Goal: Information Seeking & Learning: Check status

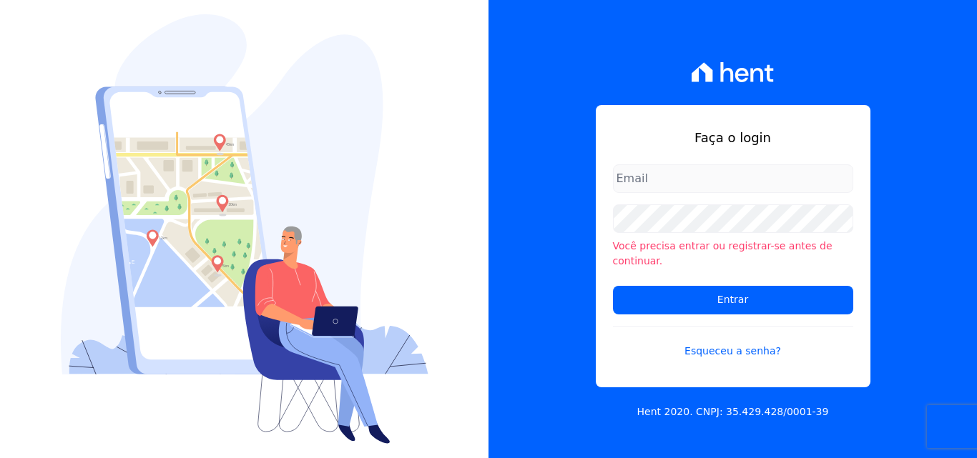
type input "[PERSON_NAME][EMAIL_ADDRESS][PERSON_NAME][DOMAIN_NAME]"
click at [788, 191] on input "rodrigo.villalva@grupozarin.com.br" at bounding box center [733, 179] width 240 height 29
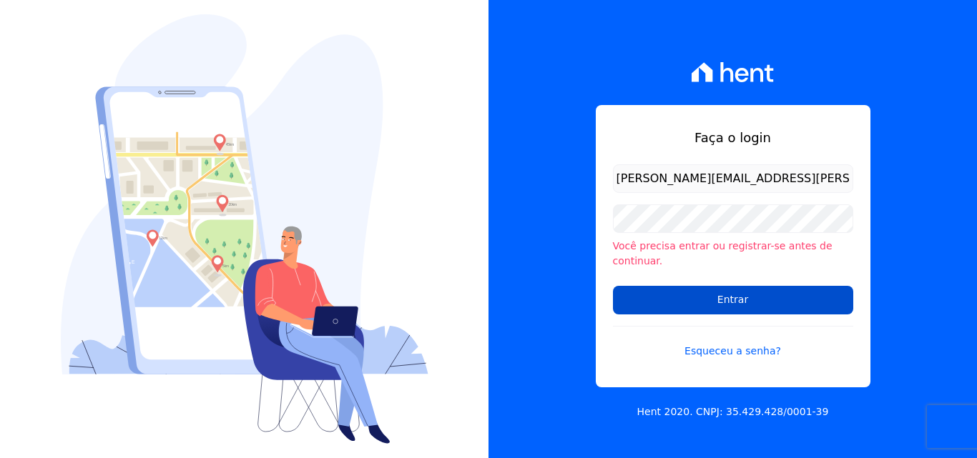
click at [713, 289] on input "Entrar" at bounding box center [733, 300] width 240 height 29
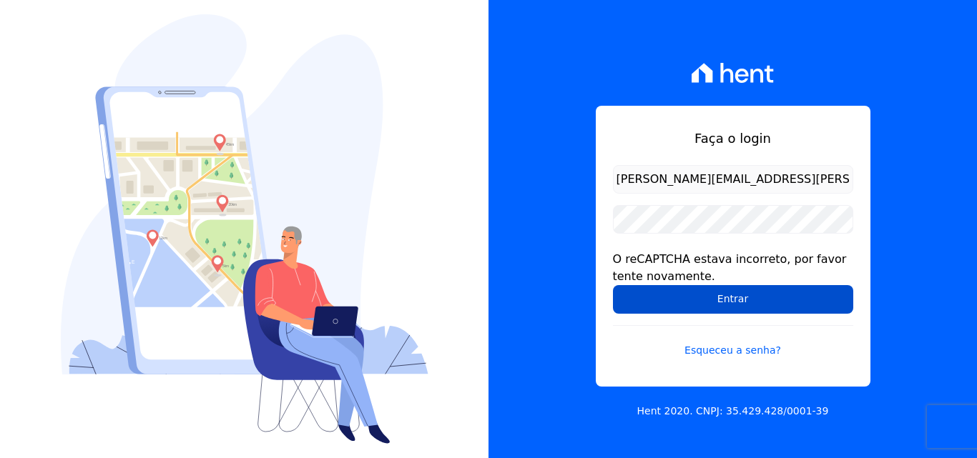
click at [680, 298] on input "Entrar" at bounding box center [733, 299] width 240 height 29
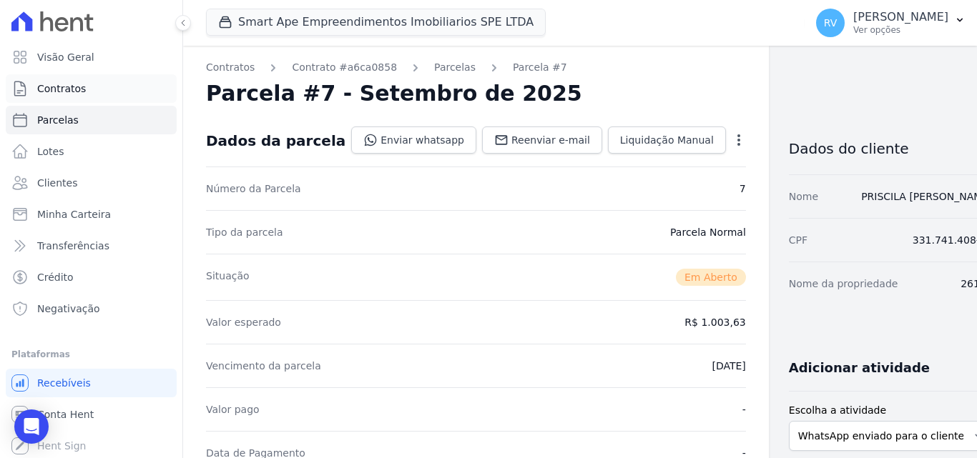
click at [54, 89] on span "Contratos" at bounding box center [61, 89] width 49 height 14
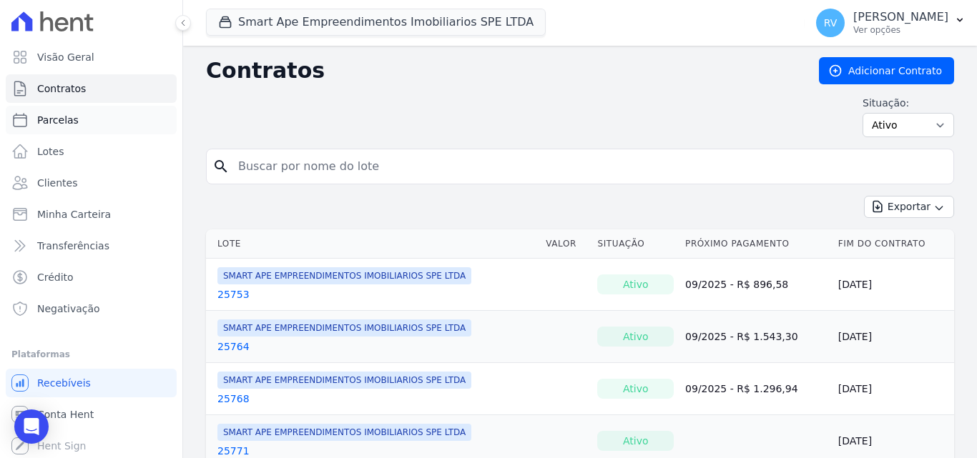
click at [35, 121] on link "Parcelas" at bounding box center [91, 120] width 171 height 29
click at [300, 165] on input "search" at bounding box center [589, 166] width 718 height 29
select select
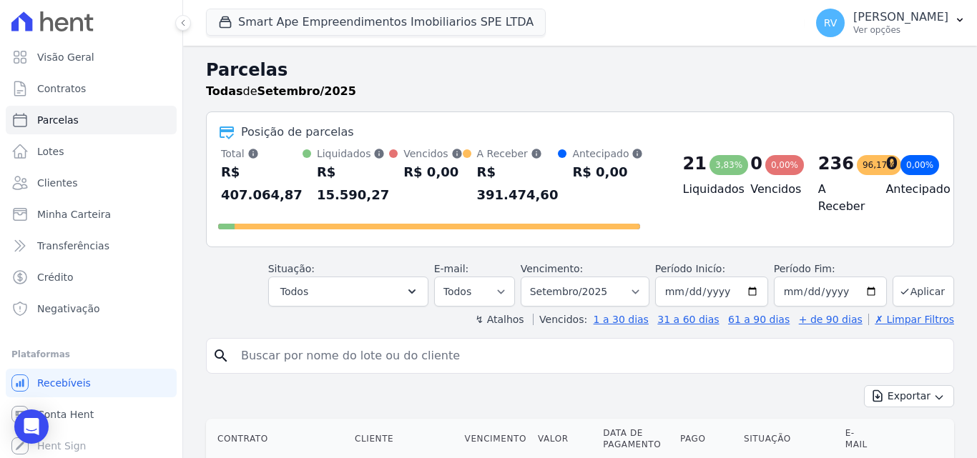
click at [302, 368] on input "search" at bounding box center [589, 356] width 715 height 29
paste input "[PERSON_NAME] [PERSON_NAME]"
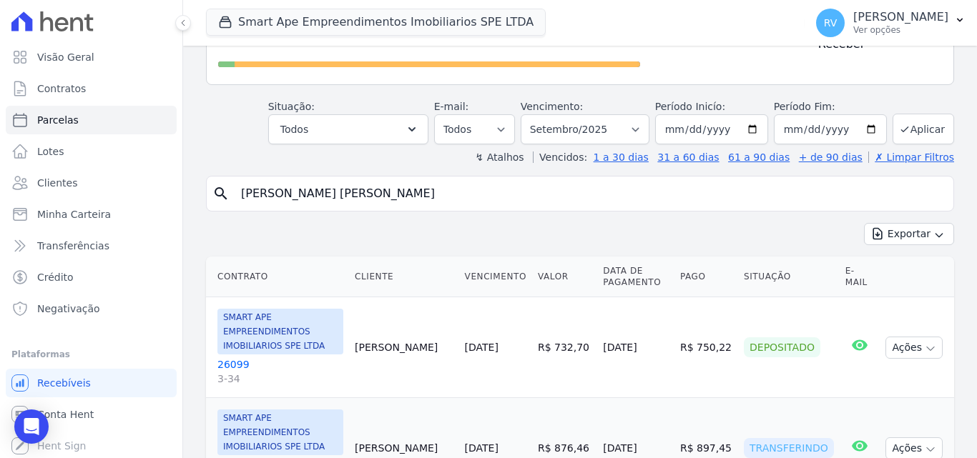
scroll to position [72, 0]
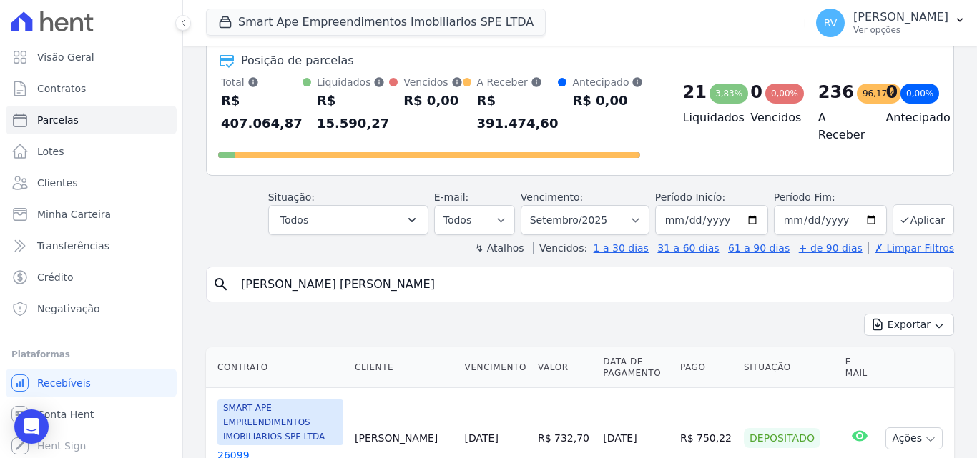
type input "[PERSON_NAME] [PERSON_NAME]"
click at [638, 221] on select "Filtrar por período ──────── Todos os meses Março/2024 Abril/2024 Maio/2024 Jun…" at bounding box center [585, 220] width 129 height 30
select select "all"
click at [530, 205] on select "Filtrar por período ──────── Todos os meses Março/2024 Abril/2024 Maio/2024 Jun…" at bounding box center [585, 220] width 129 height 30
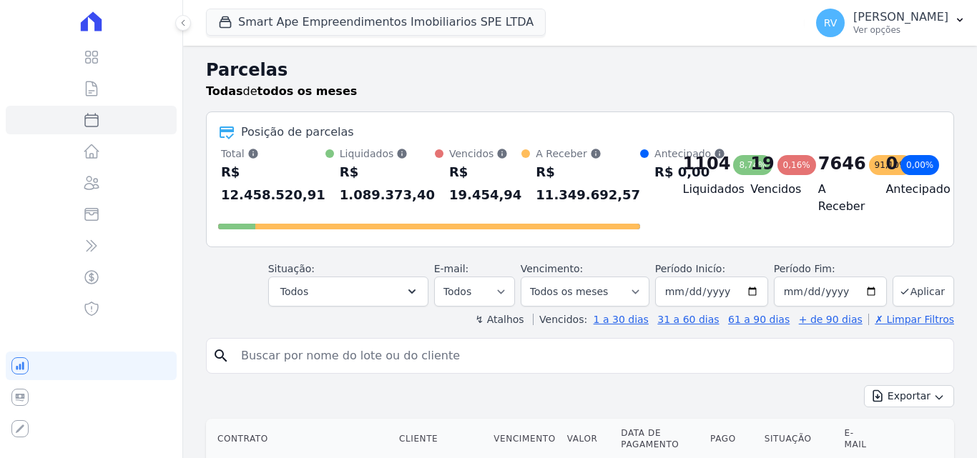
select select
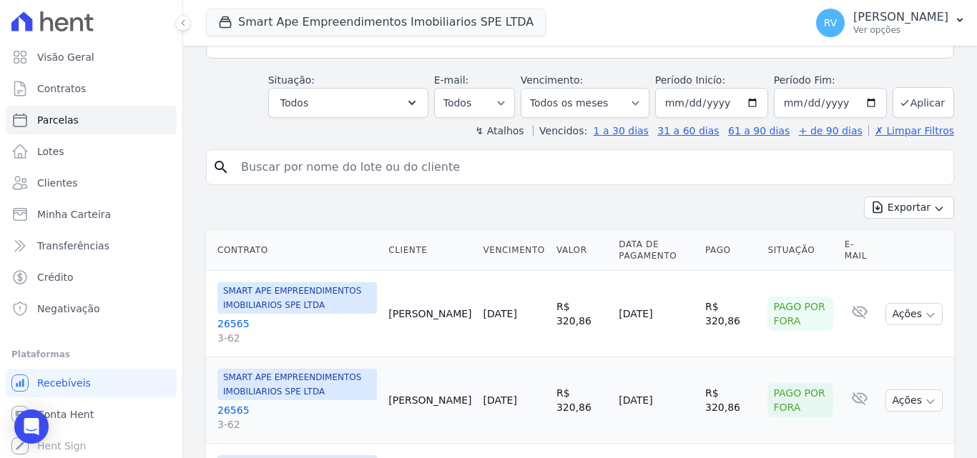
scroll to position [215, 0]
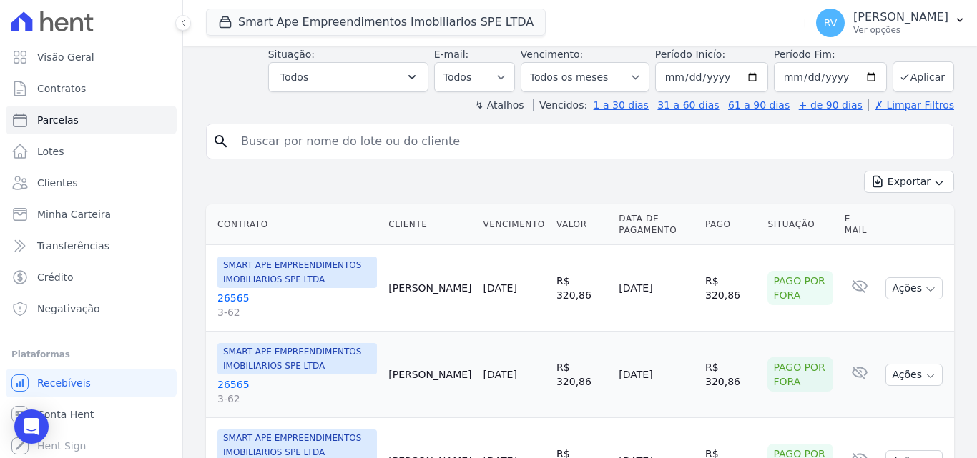
click at [350, 136] on input "search" at bounding box center [589, 141] width 715 height 29
paste input "[PERSON_NAME] [PERSON_NAME]"
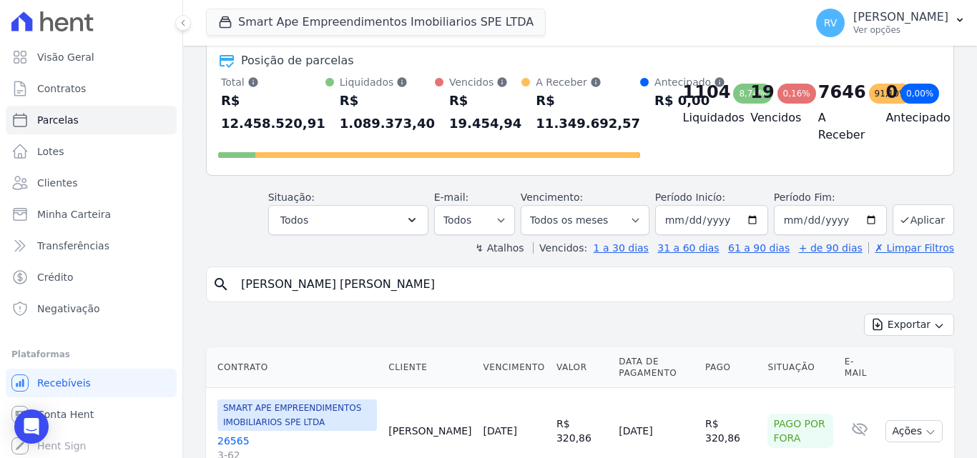
type input "[PERSON_NAME] [PERSON_NAME]"
click at [506, 219] on select "Todos Lido Não-lido" at bounding box center [474, 220] width 81 height 30
click at [506, 220] on select "Todos Lido Não-lido" at bounding box center [474, 220] width 81 height 30
click at [608, 209] on select "Filtrar por período ──────── Todos os meses Março/2024 Abril/2024 Maio/2024 Jun…" at bounding box center [585, 220] width 129 height 30
click at [530, 205] on select "Filtrar por período ──────── Todos os meses Março/2024 Abril/2024 Maio/2024 Jun…" at bounding box center [585, 220] width 129 height 30
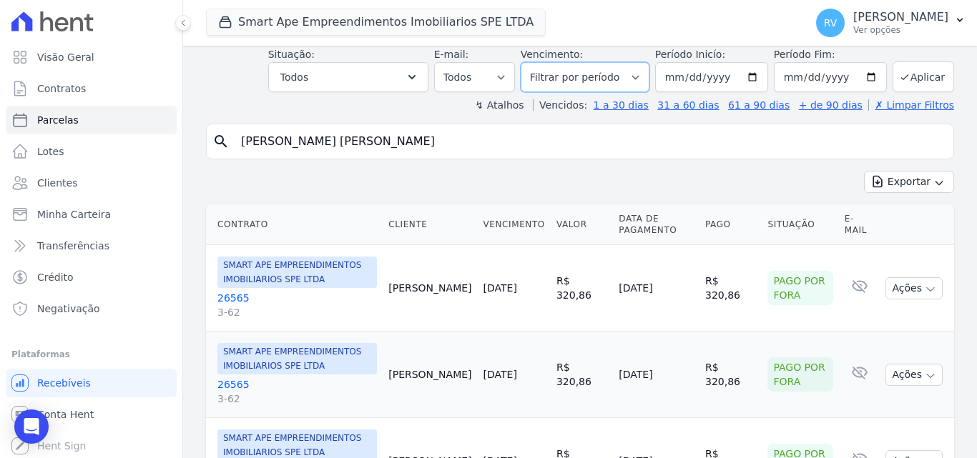
scroll to position [286, 0]
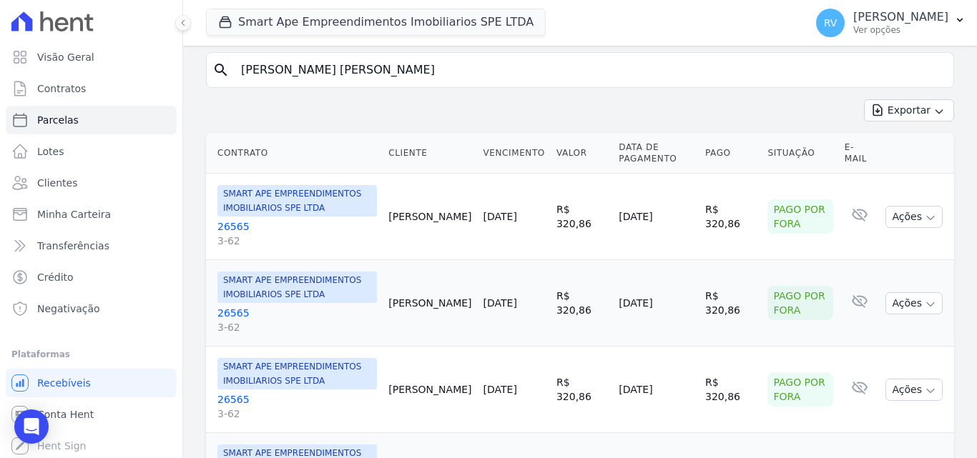
click at [386, 75] on input "[PERSON_NAME] [PERSON_NAME]" at bounding box center [589, 70] width 715 height 29
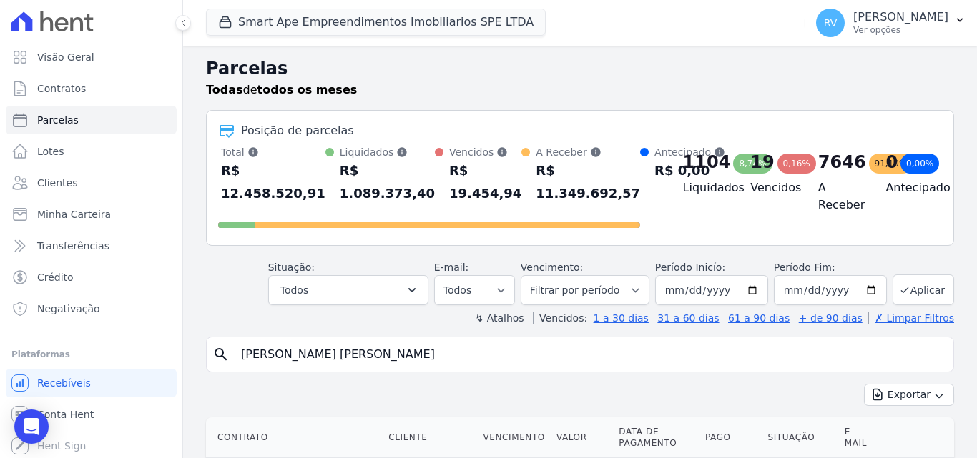
scroll to position [0, 0]
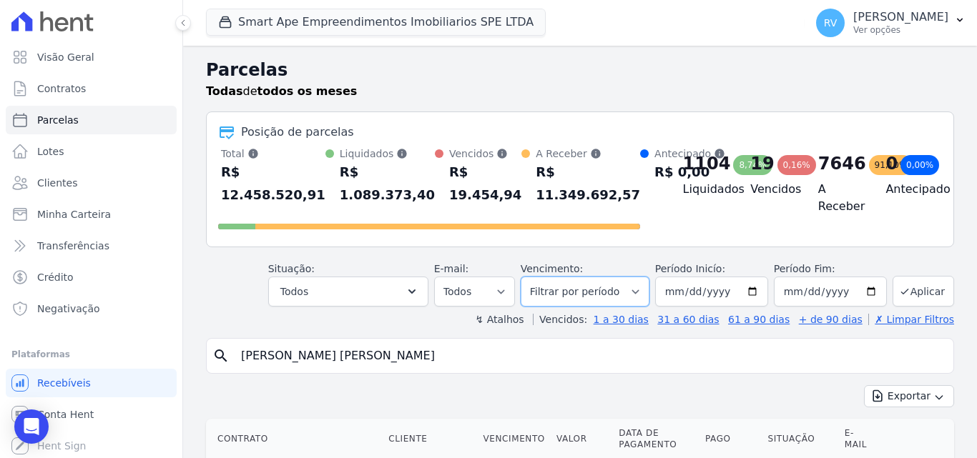
click at [622, 289] on select "Filtrar por período ──────── Todos os meses Março/2024 Abril/2024 Maio/2024 Jun…" at bounding box center [585, 292] width 129 height 30
select select "09/2025"
click at [530, 277] on select "Filtrar por período ──────── Todos os meses Março/2024 Abril/2024 Maio/2024 Jun…" at bounding box center [585, 292] width 129 height 30
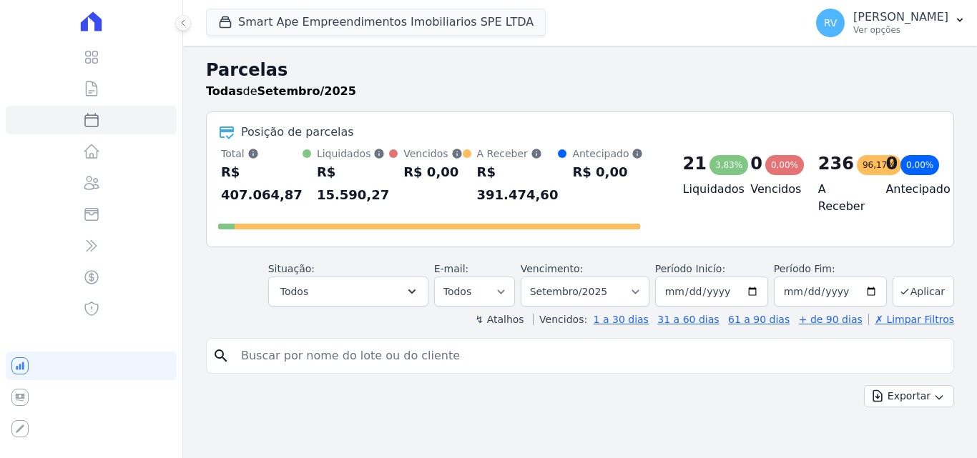
select select
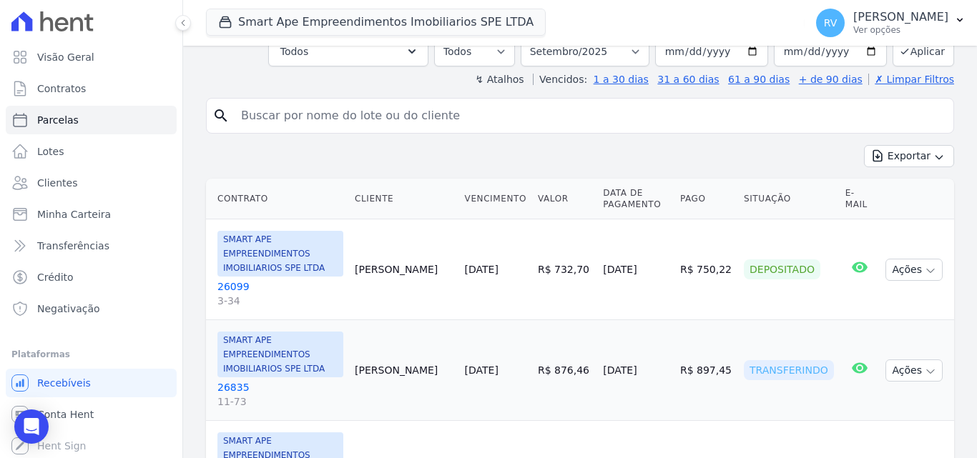
scroll to position [215, 0]
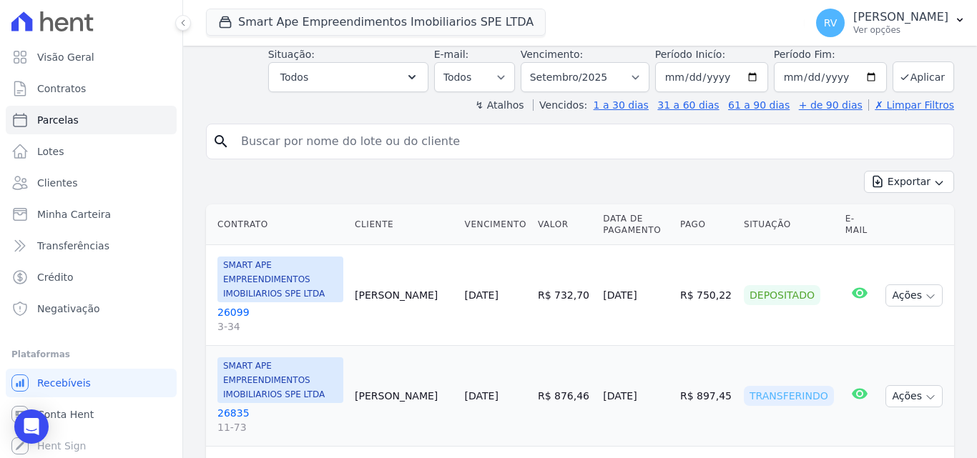
click at [264, 147] on input "search" at bounding box center [589, 141] width 715 height 29
paste input "[PERSON_NAME] [PERSON_NAME]"
type input "[PERSON_NAME] [PERSON_NAME]"
select select
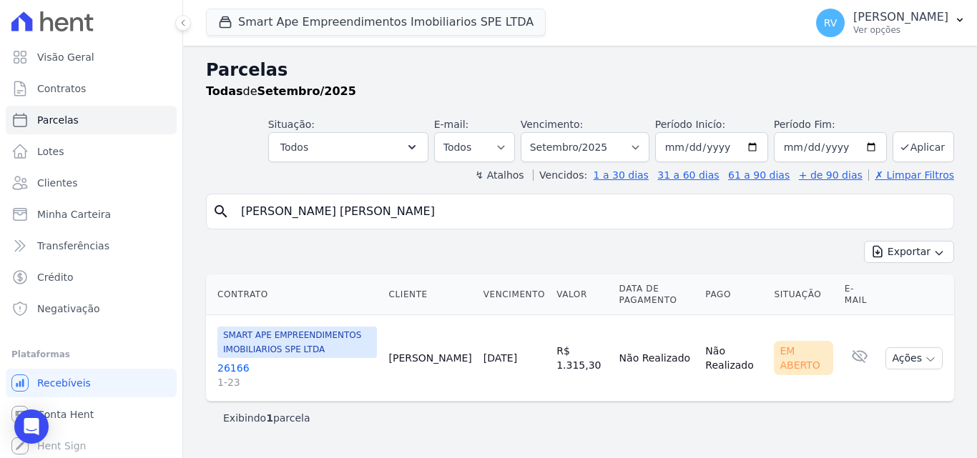
click at [236, 367] on link "26166 1-23" at bounding box center [296, 375] width 159 height 29
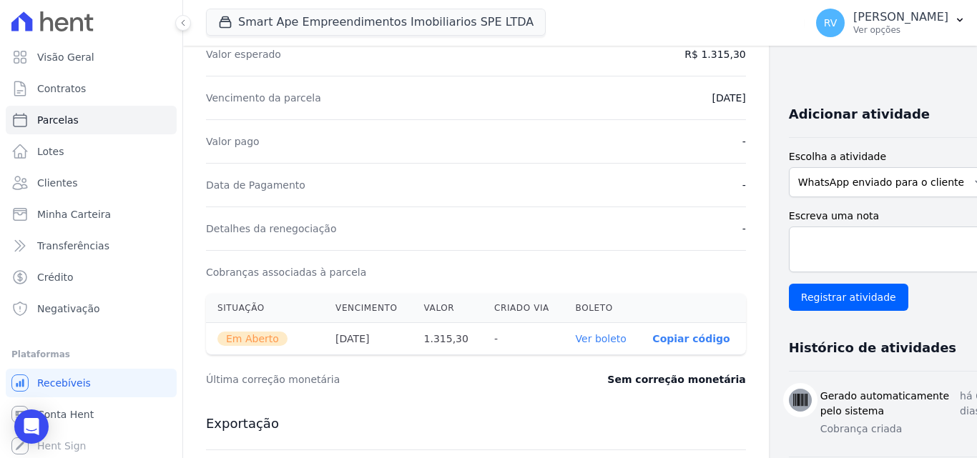
scroll to position [429, 0]
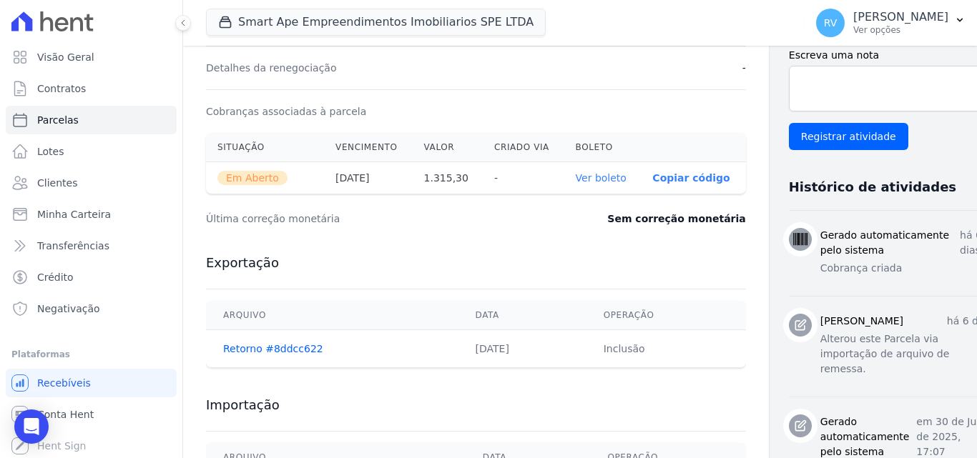
click at [576, 177] on link "Ver boleto" at bounding box center [601, 177] width 51 height 11
